Goal: Task Accomplishment & Management: Use online tool/utility

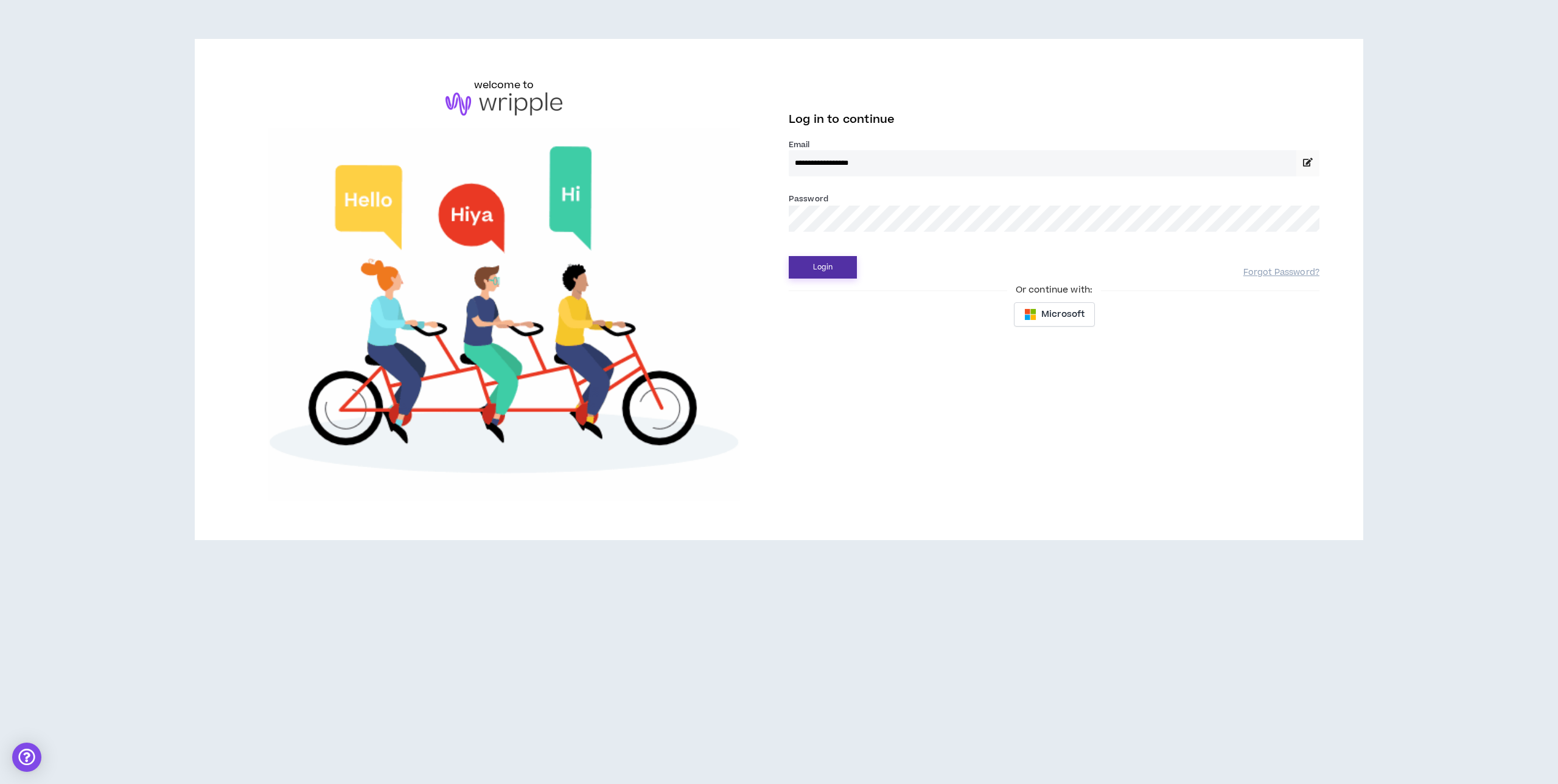
click at [811, 267] on button "Login" at bounding box center [822, 267] width 68 height 22
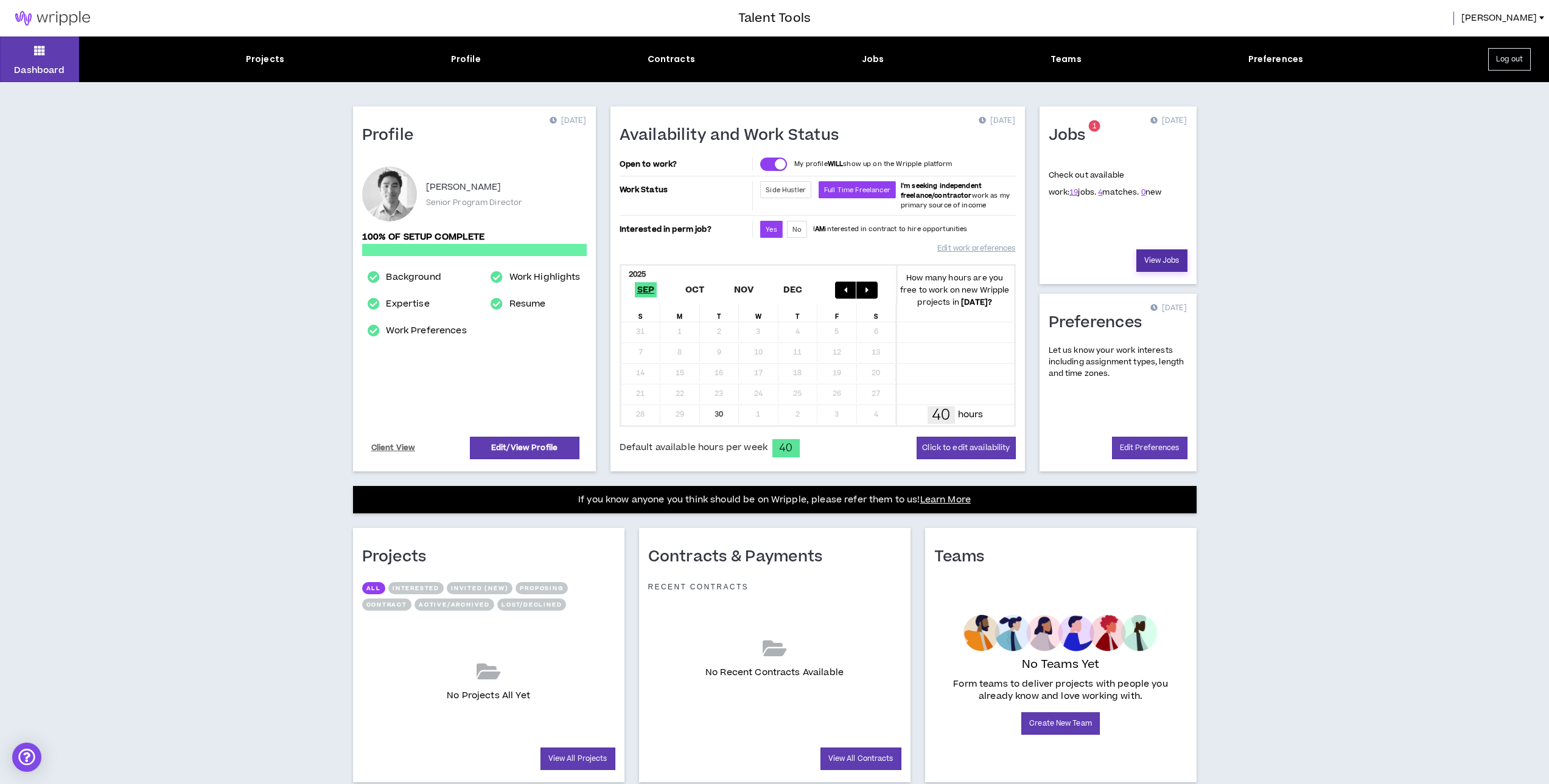
click at [1157, 254] on link "View Jobs" at bounding box center [1162, 260] width 51 height 22
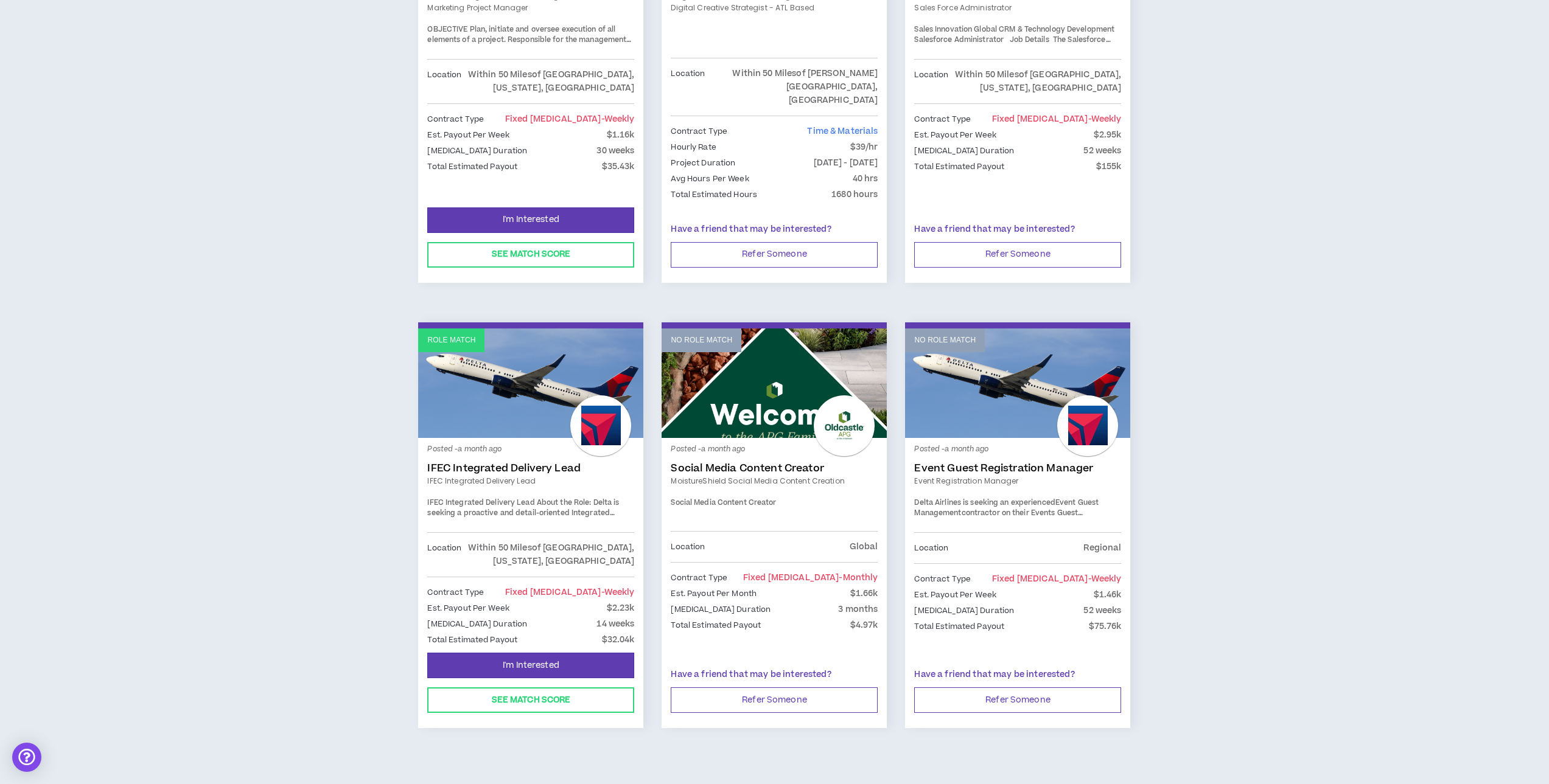
scroll to position [1732, 0]
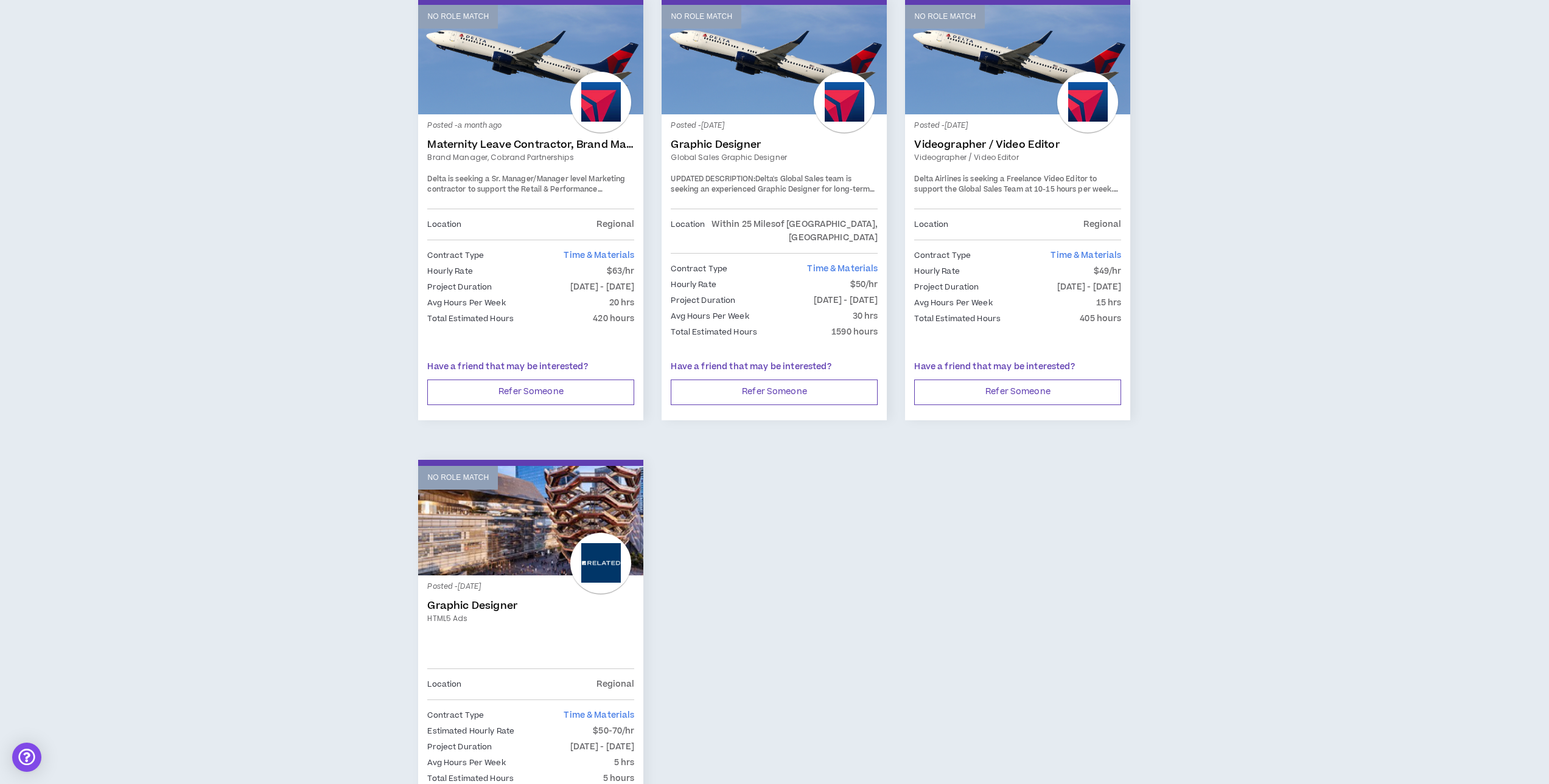
scroll to position [243, 0]
